Goal: Task Accomplishment & Management: Manage account settings

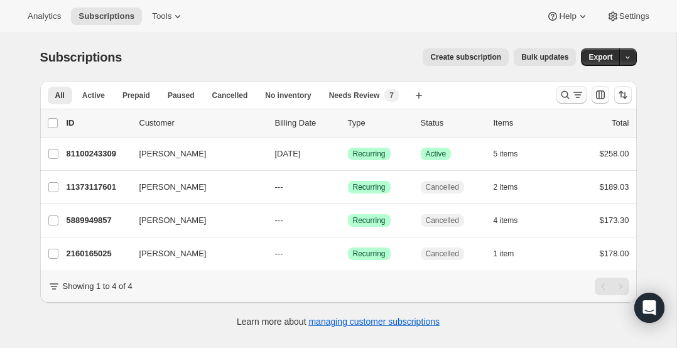
click at [572, 94] on icon "Search and filter results" at bounding box center [578, 95] width 13 height 13
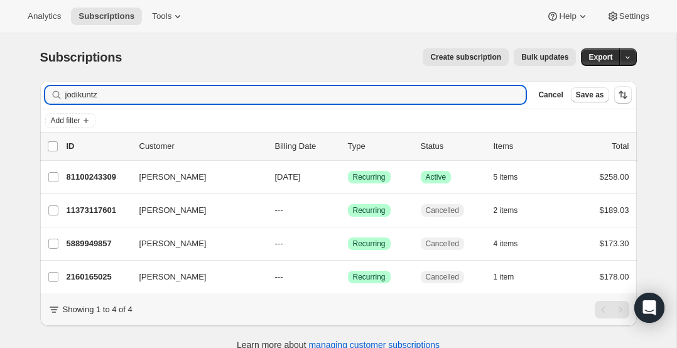
drag, startPoint x: 119, startPoint y: 95, endPoint x: 128, endPoint y: 109, distance: 16.4
click at [63, 94] on div "jodikuntz Clear" at bounding box center [285, 95] width 481 height 18
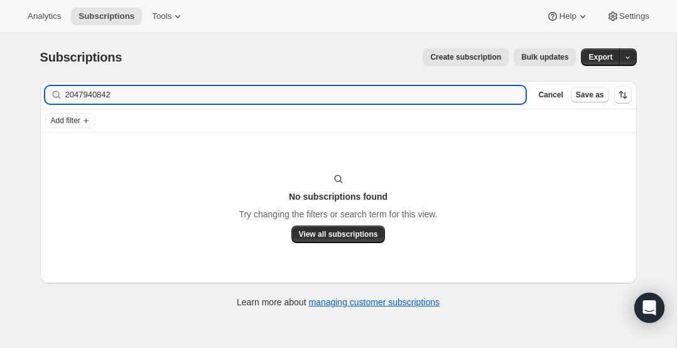
drag, startPoint x: 32, startPoint y: 79, endPoint x: 16, endPoint y: 77, distance: 16.4
click at [16, 77] on div "Subscriptions. This page is ready Subscriptions Create subscription Bulk update…" at bounding box center [338, 207] width 677 height 348
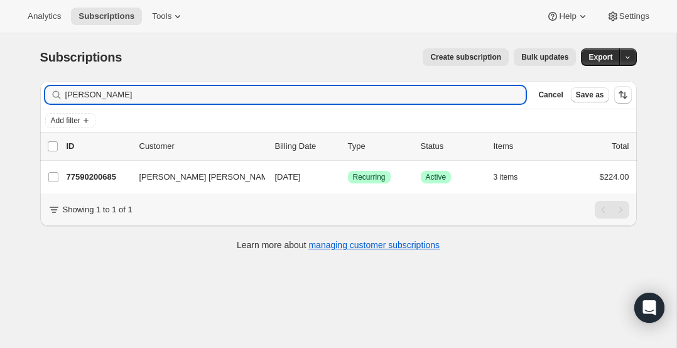
type input "[PERSON_NAME]"
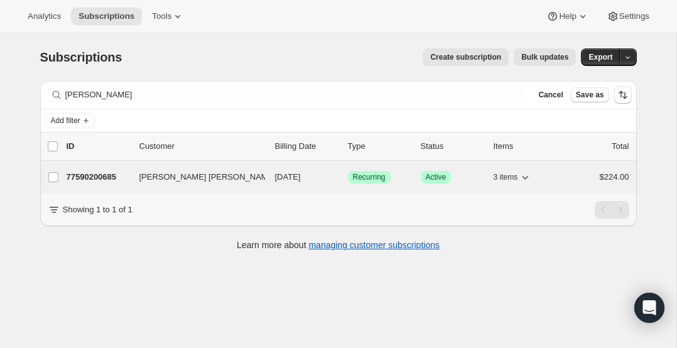
click at [90, 176] on p "77590200685" at bounding box center [98, 177] width 63 height 13
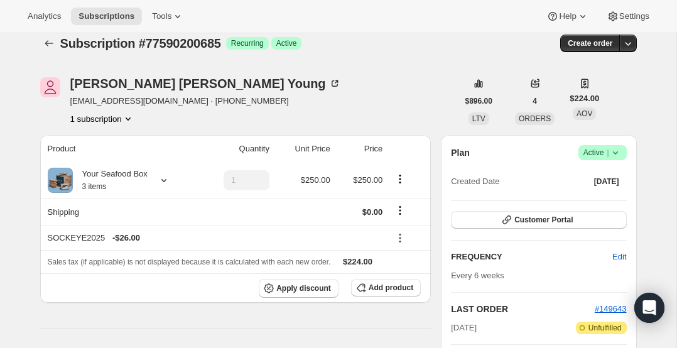
scroll to position [2, 0]
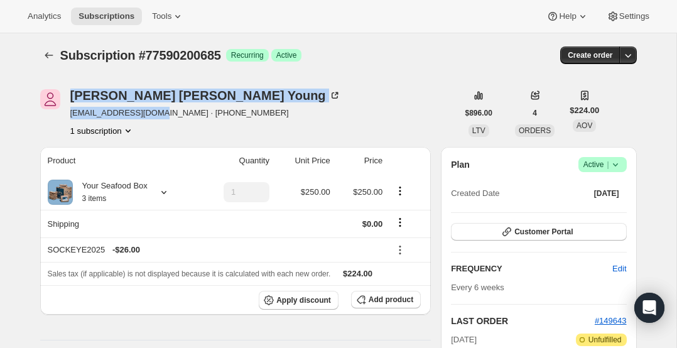
drag, startPoint x: 65, startPoint y: 113, endPoint x: 155, endPoint y: 115, distance: 89.8
click at [155, 115] on div "[PERSON_NAME] [PERSON_NAME] [EMAIL_ADDRESS][DOMAIN_NAME] · [PHONE_NUMBER] 1 sub…" at bounding box center [249, 113] width 418 height 48
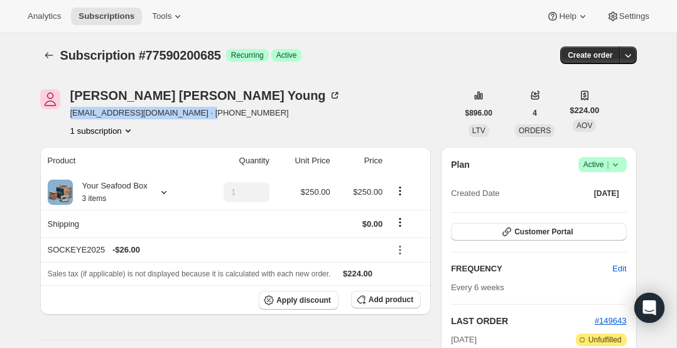
drag, startPoint x: 207, startPoint y: 113, endPoint x: 72, endPoint y: 114, distance: 135.1
click at [72, 114] on span "[EMAIL_ADDRESS][DOMAIN_NAME] · [PHONE_NUMBER]" at bounding box center [205, 113] width 271 height 13
copy span "[EMAIL_ADDRESS][DOMAIN_NAME]"
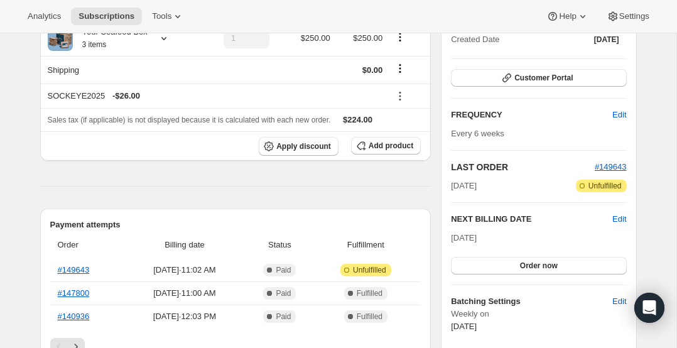
scroll to position [218, 0]
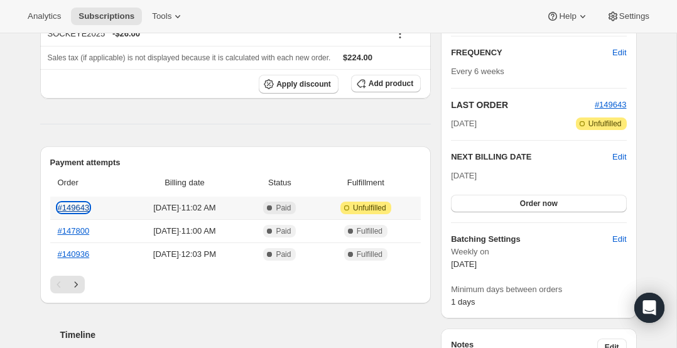
click at [75, 203] on link "#149643" at bounding box center [74, 207] width 32 height 9
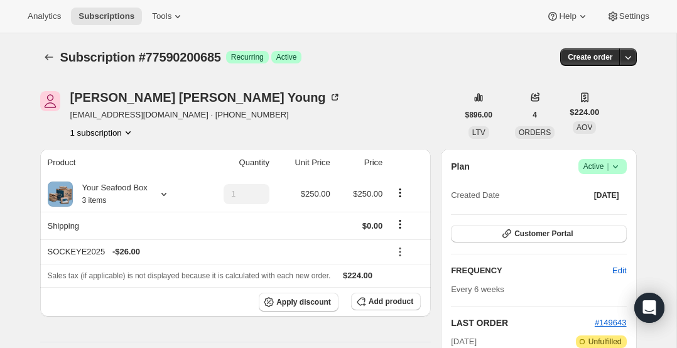
click at [618, 163] on icon at bounding box center [615, 166] width 13 height 13
click at [599, 208] on span "Cancel subscription" at bounding box center [598, 211] width 71 height 9
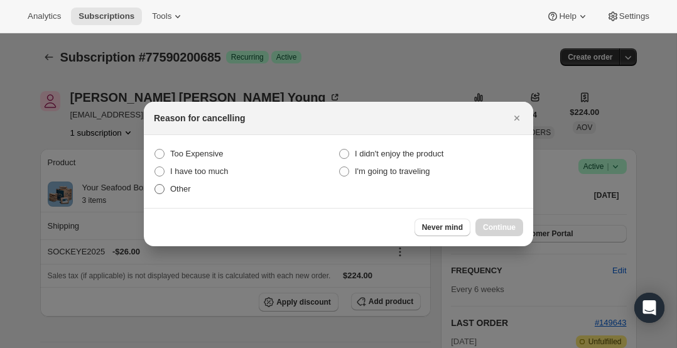
click at [158, 186] on span ":rbm:" at bounding box center [160, 189] width 10 height 10
click at [155, 185] on input "Other" at bounding box center [155, 184] width 1 height 1
radio input "true"
click at [511, 229] on span "Continue" at bounding box center [499, 227] width 33 height 10
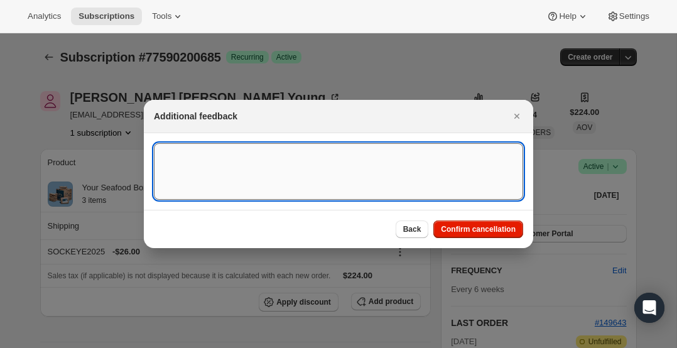
click at [182, 158] on textarea ":rbm:" at bounding box center [338, 171] width 369 height 57
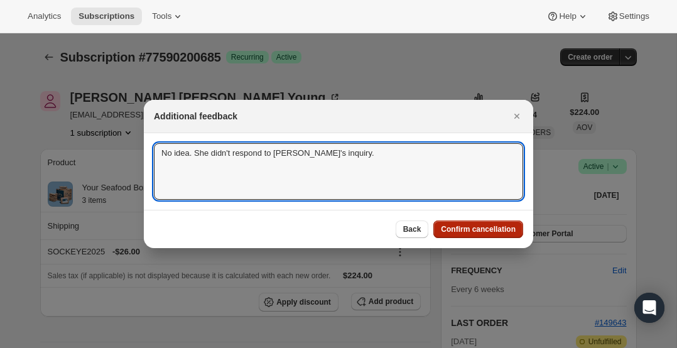
type textarea "No idea. She didn't respond to Dave's inquiry."
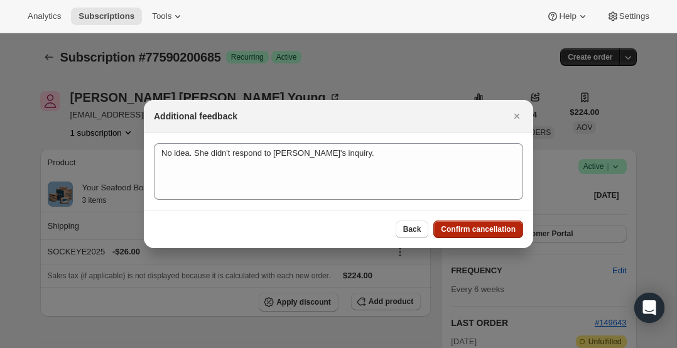
click at [462, 222] on button "Confirm cancellation" at bounding box center [478, 229] width 90 height 18
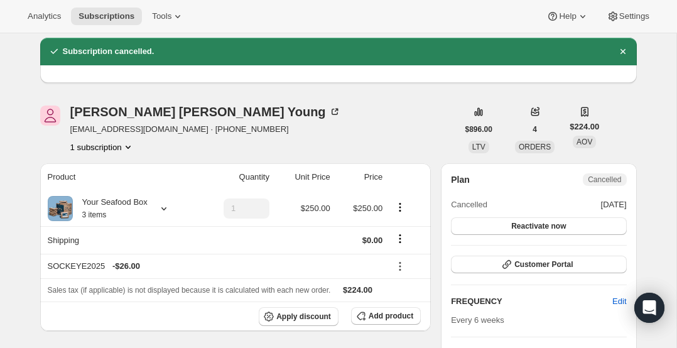
scroll to position [45, 0]
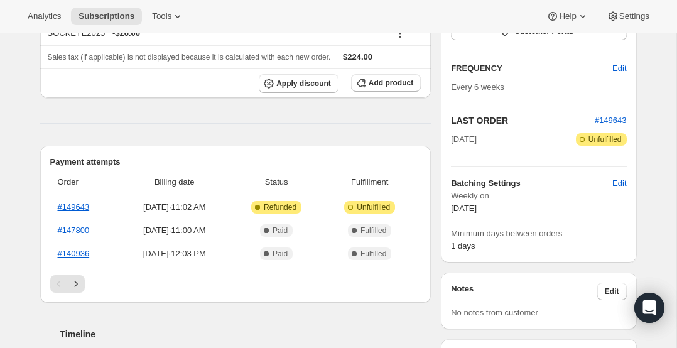
scroll to position [228, 0]
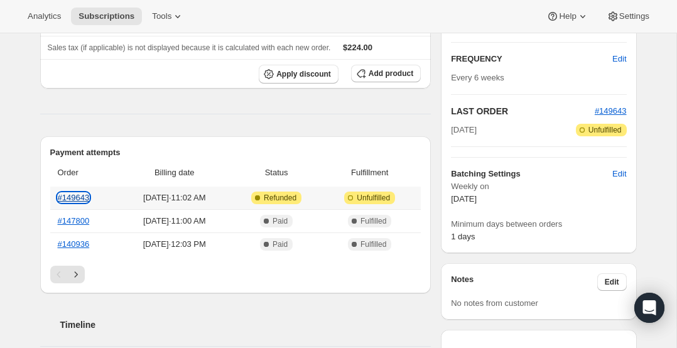
click at [87, 195] on link "#149643" at bounding box center [74, 197] width 32 height 9
